Goal: Task Accomplishment & Management: Use online tool/utility

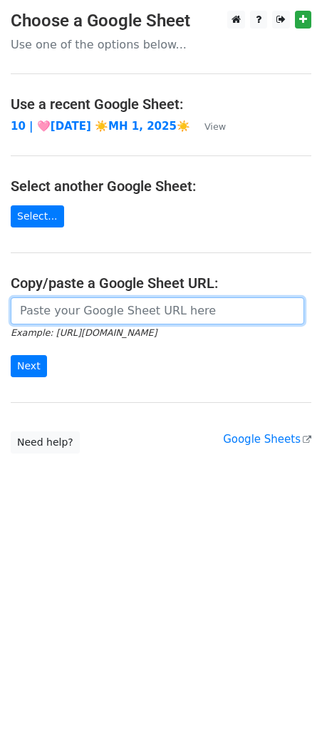
click at [80, 307] on input "url" at bounding box center [158, 311] width 294 height 27
paste input "https://docs.google.com/spreadsheets/d/11gy7KTClsz5MCKgnuWLF4kSU2v6ujVpm4Ou-Zun…"
type input "https://docs.google.com/spreadsheets/d/11gy7KTClsz5MCKgnuWLF4kSU2v6ujVpm4Ou-Zun…"
click at [11, 355] on input "Next" at bounding box center [29, 366] width 36 height 22
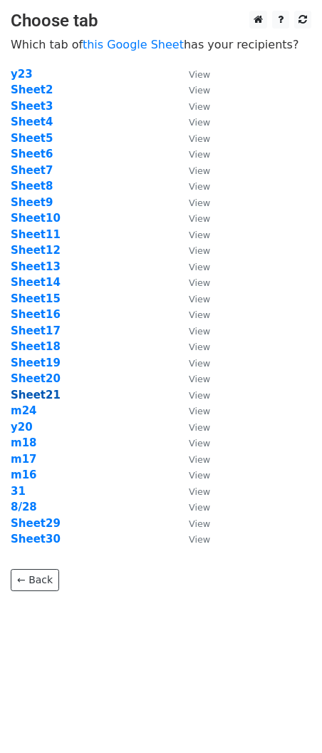
click at [40, 398] on strong "Sheet21" at bounding box center [36, 395] width 50 height 13
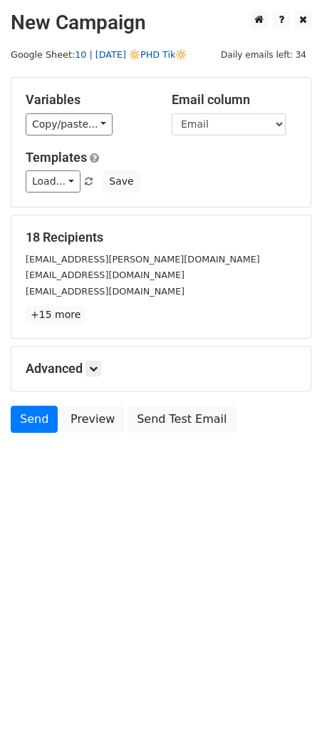
click at [99, 55] on link "10 | AUG 28 🔆PHD Tik🔆" at bounding box center [131, 54] width 112 height 11
click at [73, 176] on link "Load..." at bounding box center [53, 182] width 55 height 22
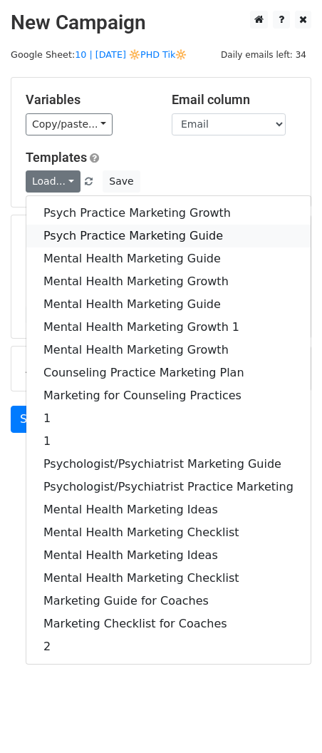
click at [82, 230] on link "Psych Practice Marketing Guide" at bounding box center [168, 236] width 285 height 23
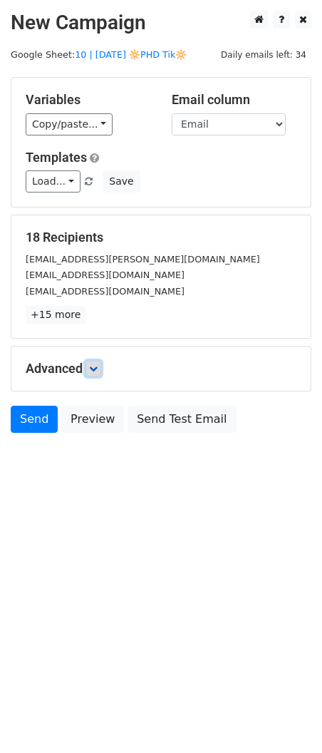
click at [101, 370] on link at bounding box center [94, 369] width 16 height 16
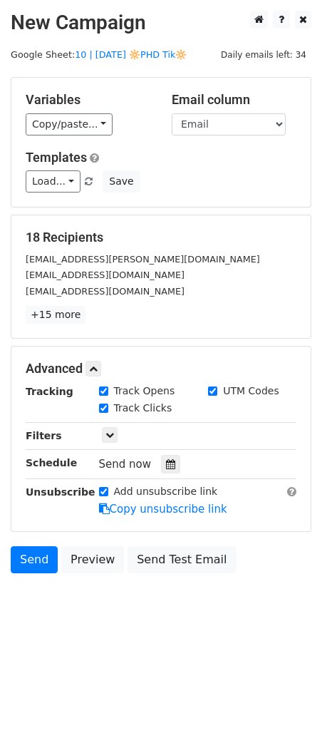
click at [164, 475] on div "Tracking Track Opens UTM Codes Track Clicks Filters Only include spreadsheet ro…" at bounding box center [161, 450] width 271 height 133
click at [166, 467] on icon at bounding box center [170, 464] width 9 height 10
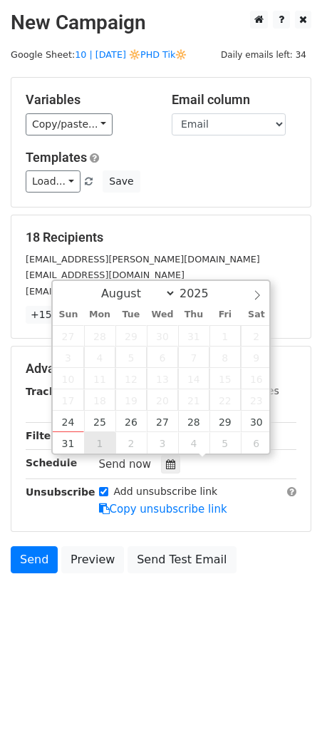
type input "2025-09-01 12:00"
select select "8"
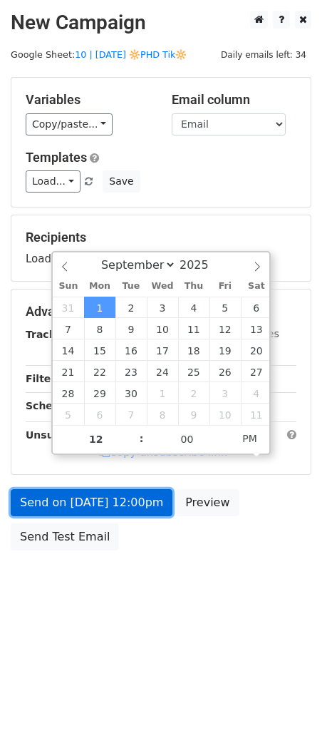
click at [77, 502] on link "Send on Sep 1 at 12:00pm" at bounding box center [92, 502] width 162 height 27
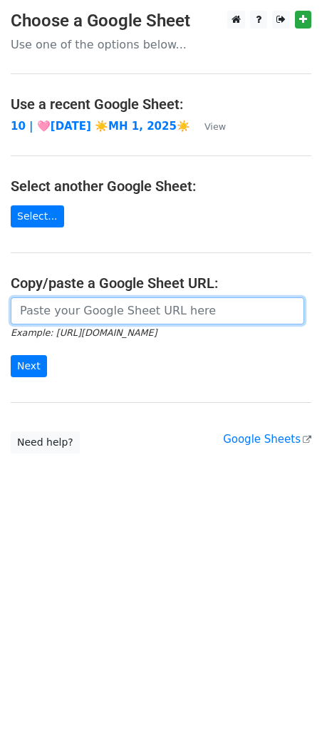
click at [78, 311] on input "url" at bounding box center [158, 311] width 294 height 27
paste input "[URL][DOMAIN_NAME]"
type input "https://docs.google.com/spreadsheets/d/11gy7KTClsz5MCKgnuWLF4kSU2v6ujVpm4Ou-Zun…"
click at [11, 355] on input "Next" at bounding box center [29, 366] width 36 height 22
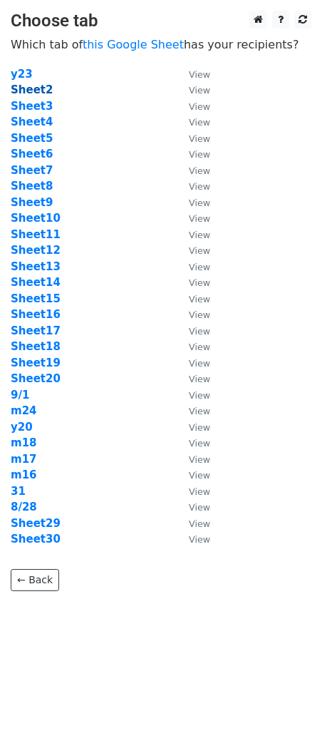
click at [35, 88] on strong "Sheet2" at bounding box center [32, 89] width 42 height 13
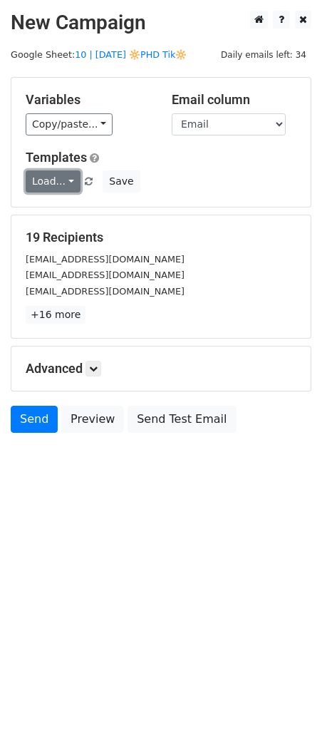
click at [57, 174] on link "Load..." at bounding box center [53, 182] width 55 height 22
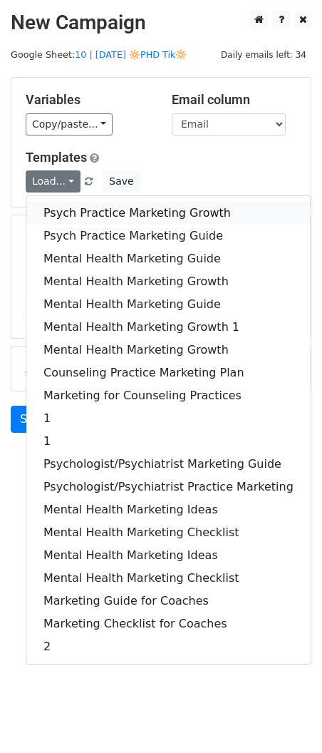
click at [61, 204] on link "Psych Practice Marketing Growth" at bounding box center [168, 213] width 285 height 23
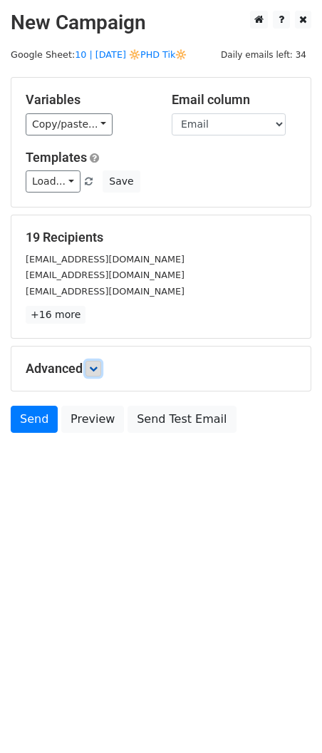
click at [101, 372] on link at bounding box center [94, 369] width 16 height 16
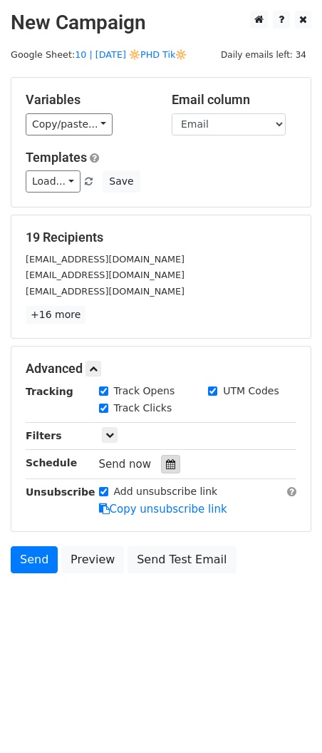
click at [166, 467] on icon at bounding box center [170, 464] width 9 height 10
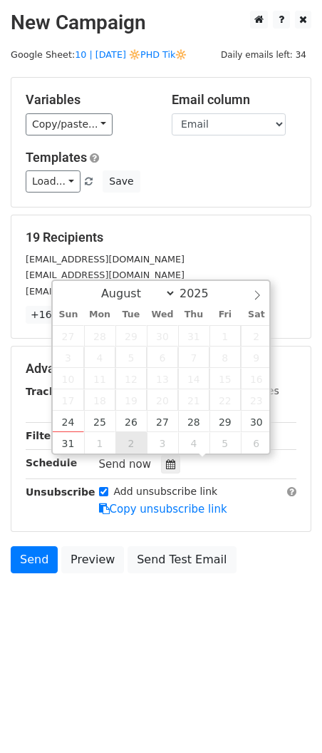
type input "2025-09-02 12:00"
select select "8"
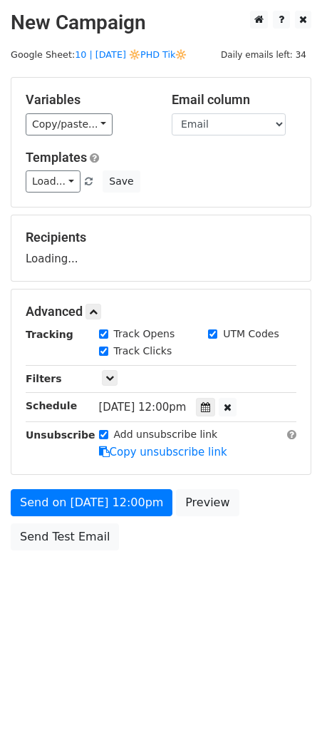
click at [116, 485] on form "Variables Copy/paste... {{Name}} {{Email}} Email column Name Email Templates Lo…" at bounding box center [161, 317] width 301 height 481
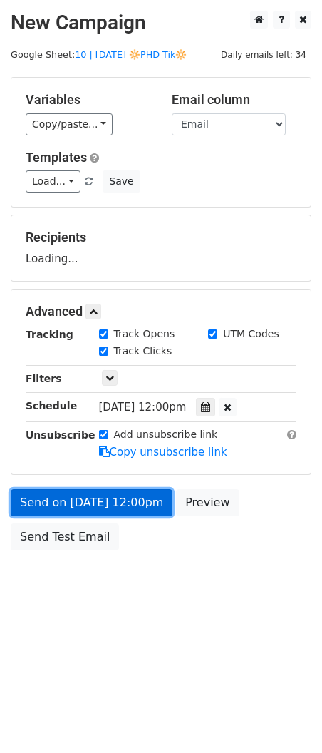
click at [116, 510] on form "Variables Copy/paste... {{Name}} {{Email}} Email column Name Email Templates Lo…" at bounding box center [161, 317] width 301 height 481
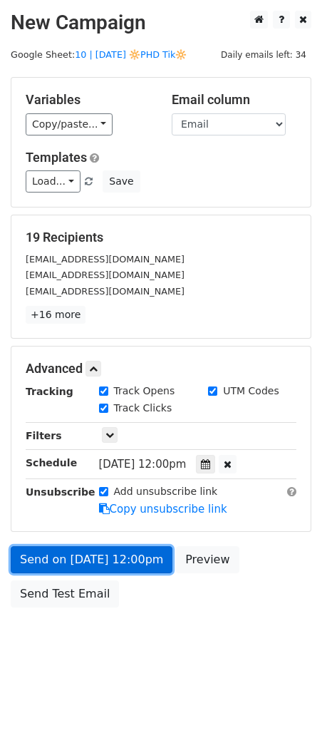
click at [82, 549] on link "Send on Sep 2 at 12:00pm" at bounding box center [92, 560] width 162 height 27
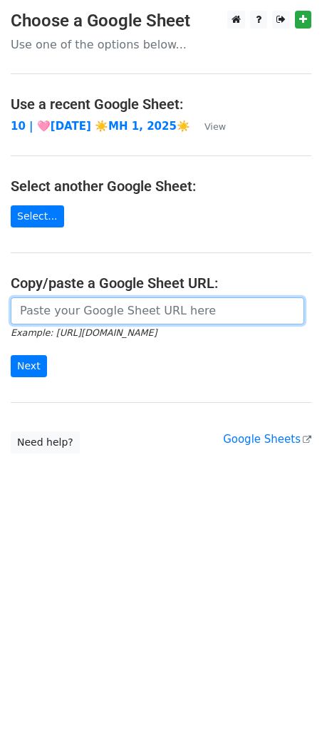
click at [55, 316] on input "url" at bounding box center [158, 311] width 294 height 27
paste input "[URL][DOMAIN_NAME]"
type input "https://docs.google.com/spreadsheets/d/11gy7KTClsz5MCKgnuWLF4kSU2v6ujVpm4Ou-Zun…"
click at [11, 355] on input "Next" at bounding box center [29, 366] width 36 height 22
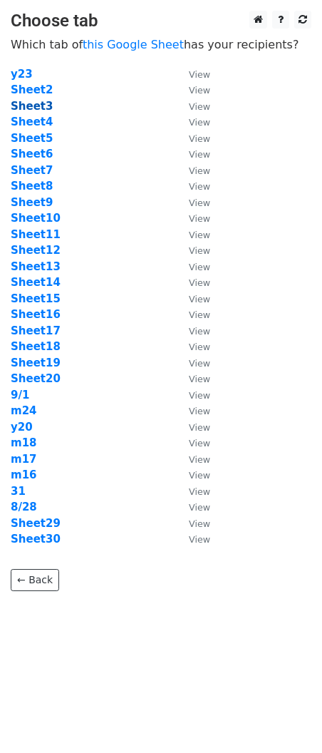
click at [37, 108] on strong "Sheet3" at bounding box center [32, 106] width 42 height 13
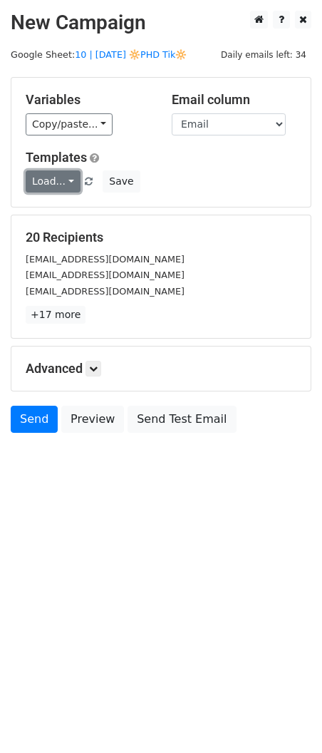
click at [51, 184] on link "Load..." at bounding box center [53, 182] width 55 height 22
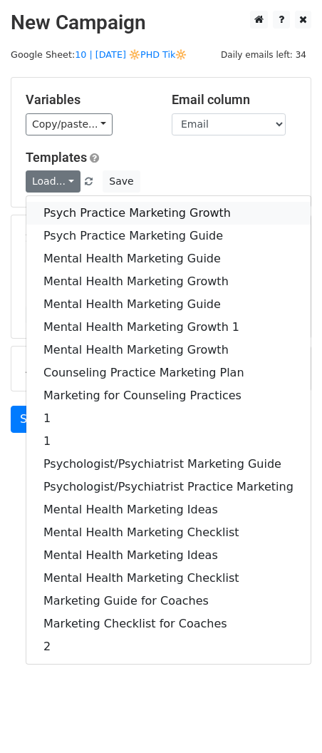
click at [54, 210] on link "Psych Practice Marketing Growth" at bounding box center [168, 213] width 285 height 23
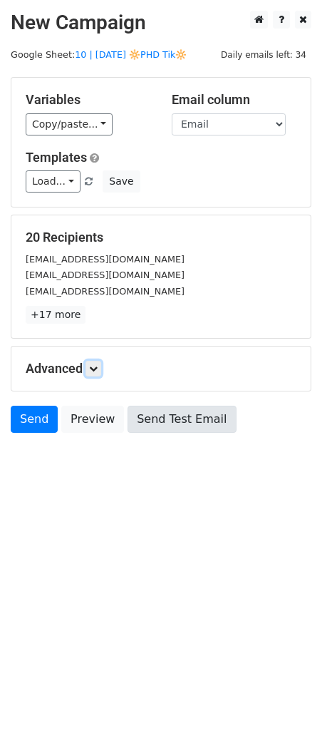
drag, startPoint x: 95, startPoint y: 368, endPoint x: 143, endPoint y: 422, distance: 72.3
click at [96, 369] on icon at bounding box center [93, 369] width 9 height 9
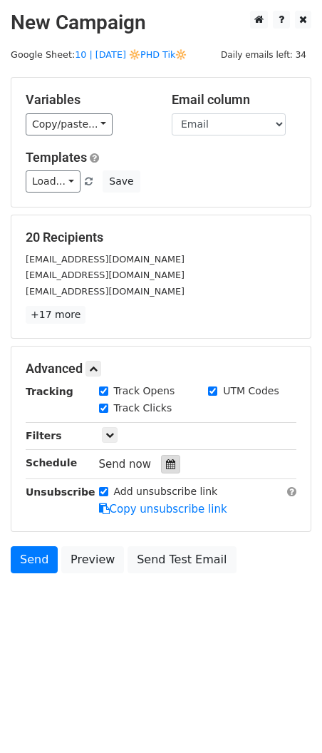
click at [166, 471] on div at bounding box center [170, 464] width 19 height 19
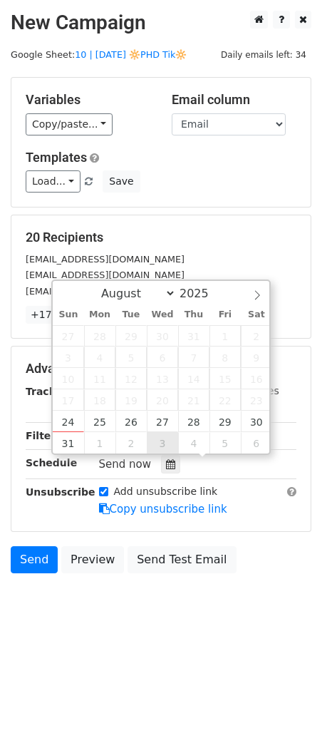
type input "2025-09-03 12:00"
select select "8"
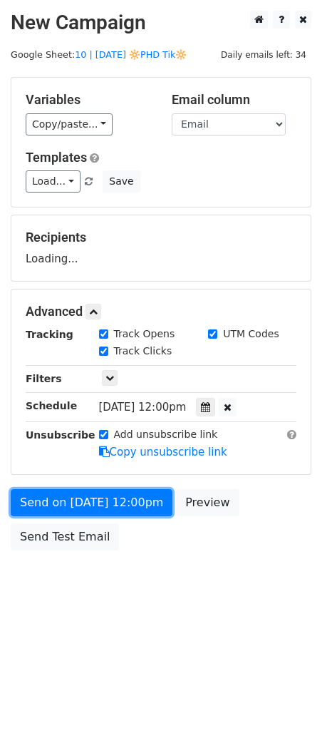
drag, startPoint x: 120, startPoint y: 504, endPoint x: 4, endPoint y: 504, distance: 115.6
click at [120, 504] on link "Send on Sep 3 at 12:00pm" at bounding box center [92, 502] width 162 height 27
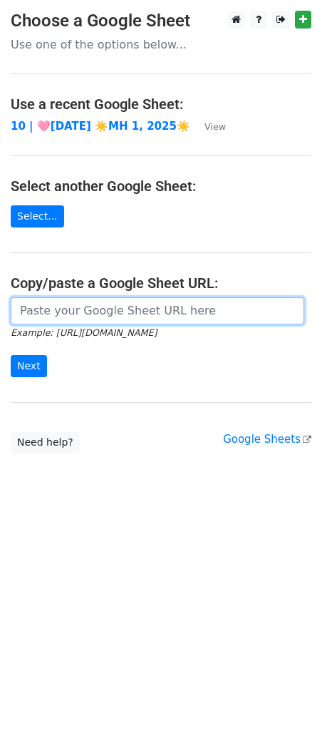
click at [65, 317] on input "url" at bounding box center [158, 311] width 294 height 27
paste input "https://docs.google.com/spreadsheets/d/11gy7KTClsz5MCKgnuWLF4kSU2v6ujVpm4Ou-Zun…"
type input "https://docs.google.com/spreadsheets/d/11gy7KTClsz5MCKgnuWLF4kSU2v6ujVpm4Ou-Zun…"
click at [11, 355] on input "Next" at bounding box center [29, 366] width 36 height 22
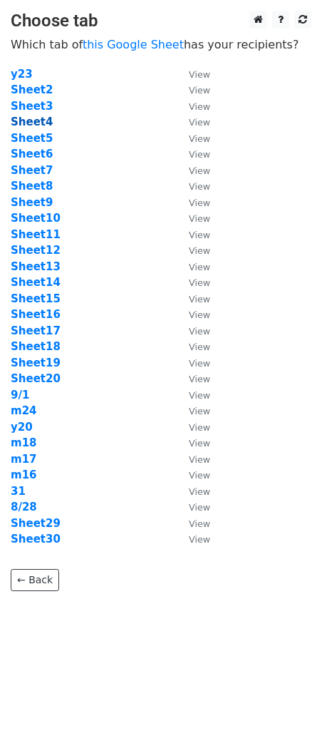
click at [39, 123] on strong "Sheet4" at bounding box center [32, 122] width 42 height 13
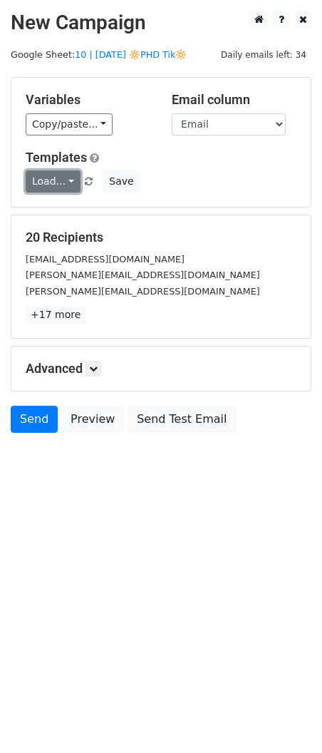
click at [59, 182] on link "Load..." at bounding box center [53, 182] width 55 height 22
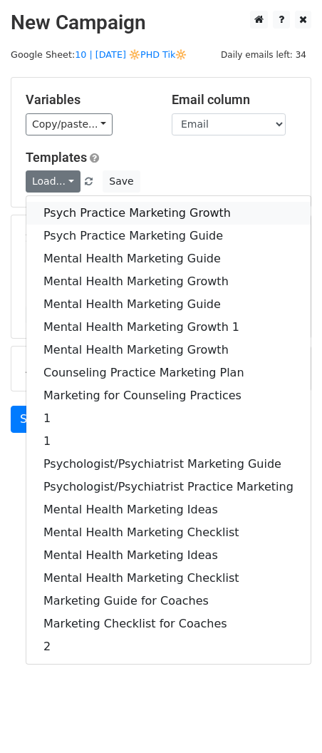
click at [66, 208] on link "Psych Practice Marketing Growth" at bounding box center [168, 213] width 285 height 23
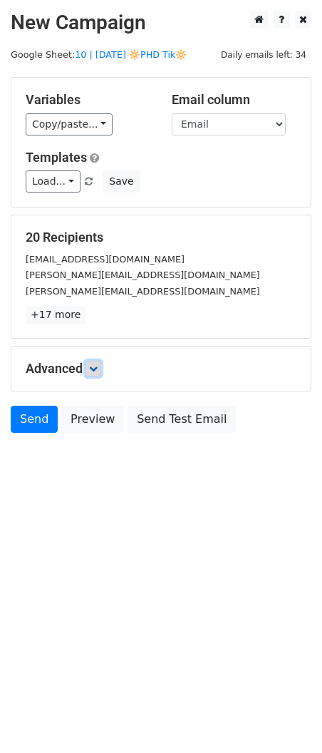
click at [98, 365] on icon at bounding box center [93, 369] width 9 height 9
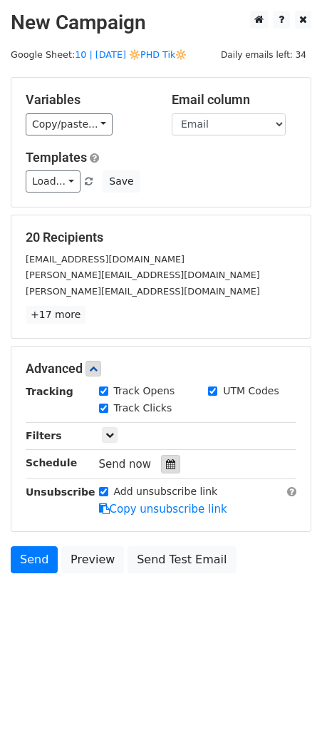
click at [166, 460] on icon at bounding box center [170, 464] width 9 height 10
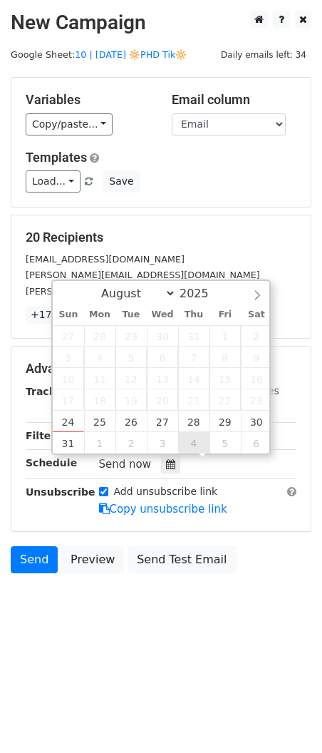
type input "2025-09-04 12:00"
select select "8"
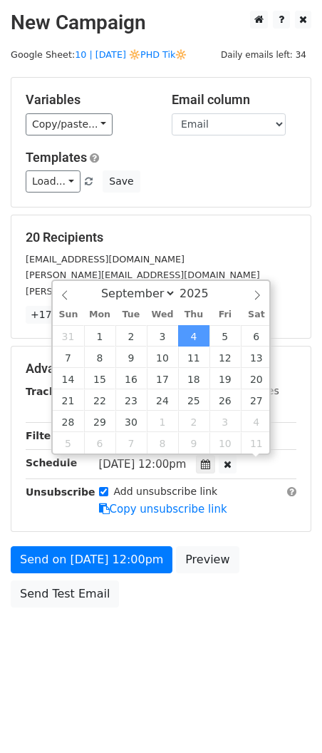
scroll to position [1, 0]
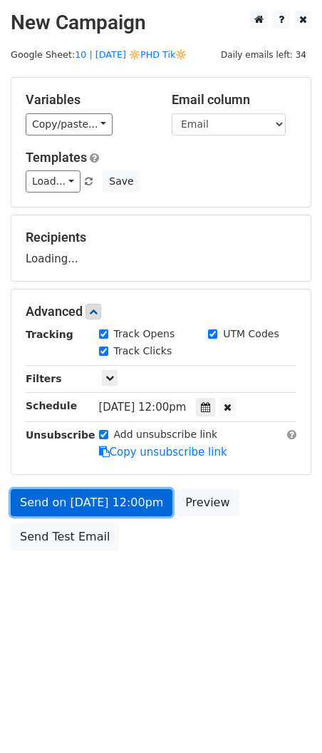
click at [148, 490] on link "Send on Sep 4 at 12:00pm" at bounding box center [92, 502] width 162 height 27
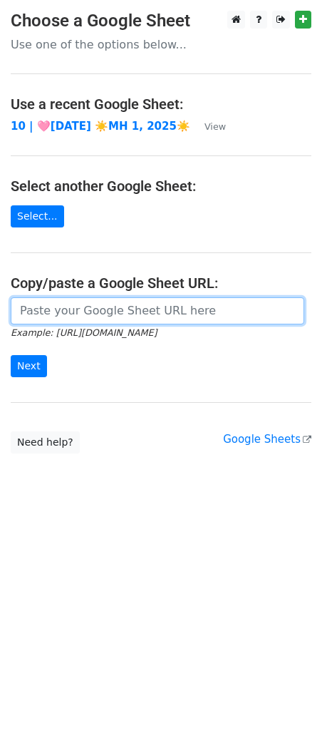
click at [88, 315] on input "url" at bounding box center [158, 311] width 294 height 27
paste input "[URL][DOMAIN_NAME]"
type input "[URL][DOMAIN_NAME]"
click at [11, 355] on input "Next" at bounding box center [29, 366] width 36 height 22
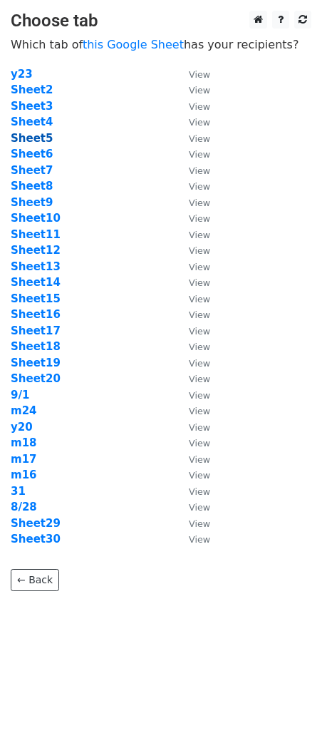
click at [44, 141] on strong "Sheet5" at bounding box center [32, 138] width 42 height 13
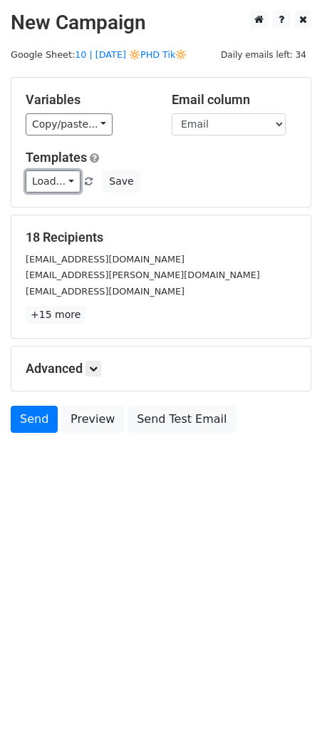
click at [56, 192] on link "Load..." at bounding box center [53, 182] width 55 height 22
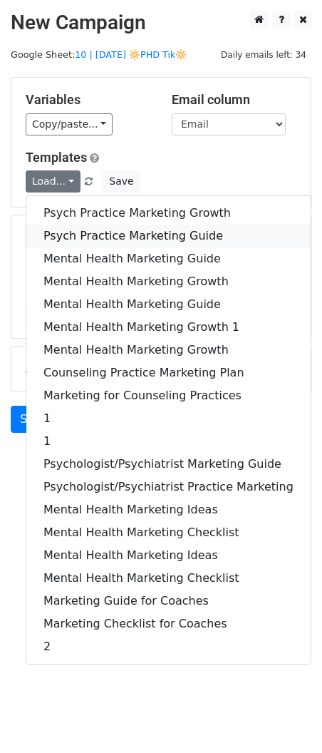
click at [73, 228] on link "Psych Practice Marketing Guide" at bounding box center [168, 236] width 285 height 23
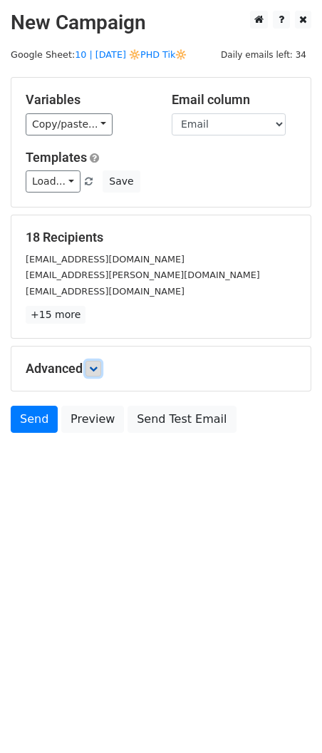
click at [98, 370] on icon at bounding box center [93, 369] width 9 height 9
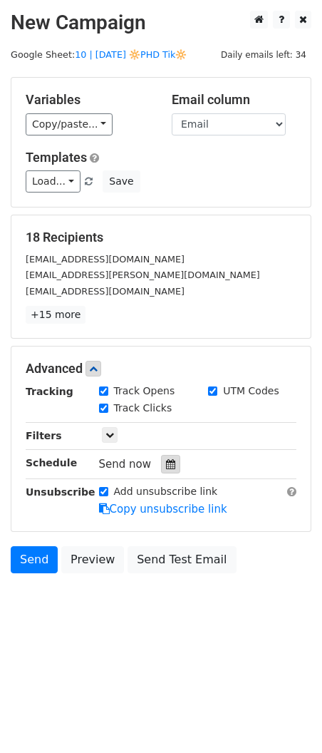
click at [166, 464] on icon at bounding box center [170, 464] width 9 height 10
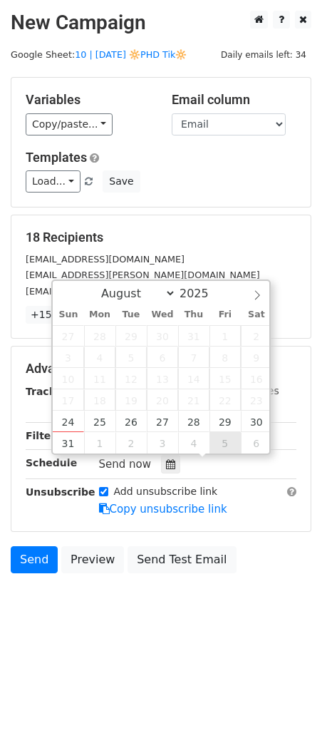
type input "[DATE] 12:00"
select select "8"
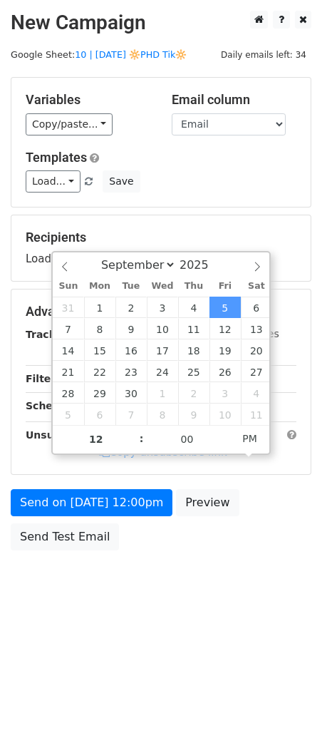
click at [119, 517] on div "Send on [DATE] 12:00pm Preview Send Test Email" at bounding box center [161, 523] width 322 height 68
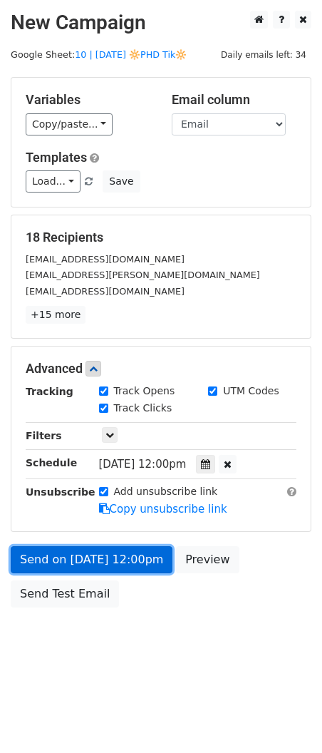
click at [123, 508] on form "Variables Copy/paste... {{Name}} {{Email}} Email column Name Email Templates Lo…" at bounding box center [161, 346] width 301 height 538
click at [109, 554] on link "Send on [DATE] 12:00pm" at bounding box center [92, 560] width 162 height 27
